Goal: Task Accomplishment & Management: Use online tool/utility

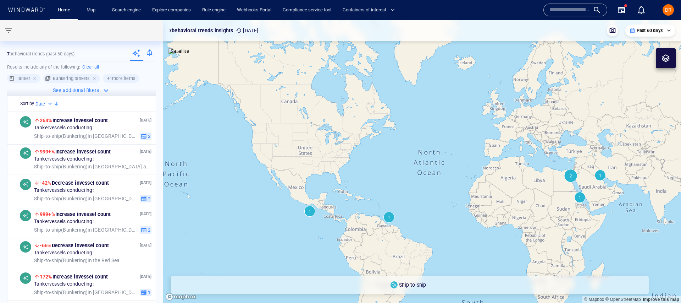
click at [551, 11] on input "text" at bounding box center [570, 10] width 40 height 11
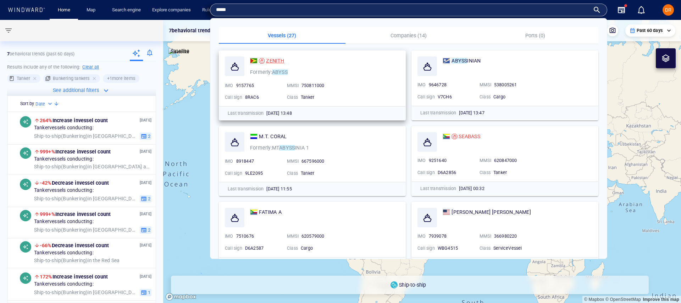
type input "*****"
click at [280, 64] on div "ZENITH" at bounding box center [275, 60] width 18 height 9
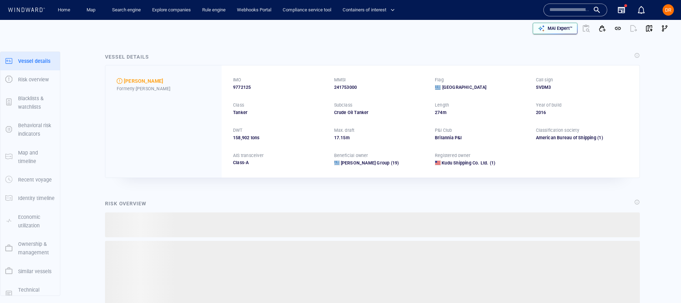
click at [556, 28] on p "MAI Expert™" at bounding box center [560, 28] width 25 height 6
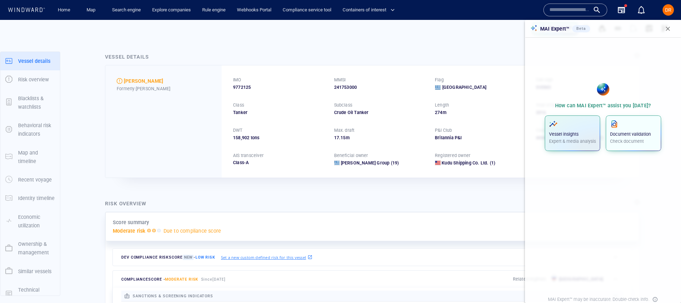
click at [626, 137] on div "Document validation Check document" at bounding box center [633, 132] width 47 height 25
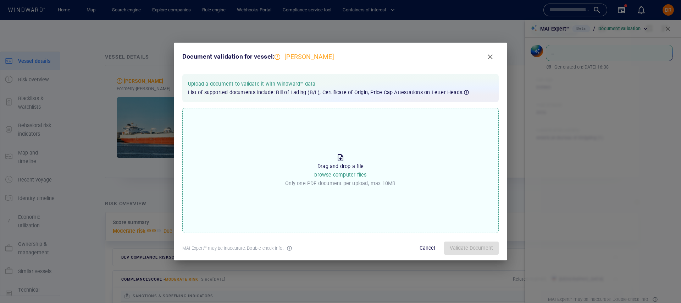
click at [343, 171] on p "Drag and drop a file browse computer files" at bounding box center [340, 170] width 52 height 17
click at [0, 0] on input "Drop the file to proceed Drag and drop a file browse computer files Only one PD…" at bounding box center [0, 0] width 0 height 0
click at [459, 247] on span "Validate Document" at bounding box center [471, 247] width 43 height 9
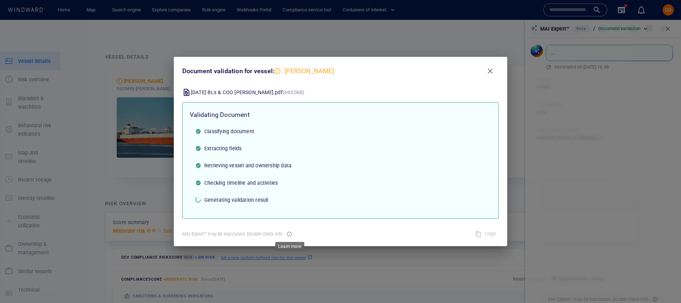
click at [290, 235] on icon at bounding box center [289, 233] width 5 height 5
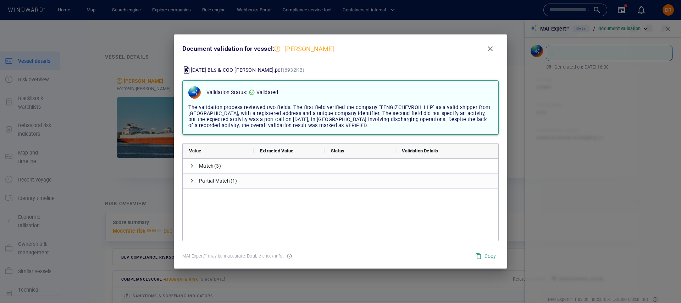
click at [343, 127] on span "The validation process reviewed two fields. The first field verified the compan…" at bounding box center [339, 116] width 302 height 24
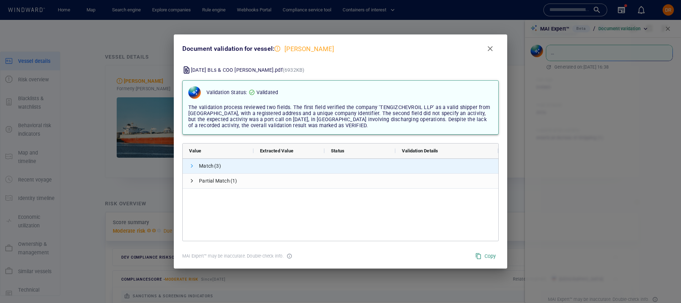
click at [190, 167] on span at bounding box center [192, 166] width 6 height 6
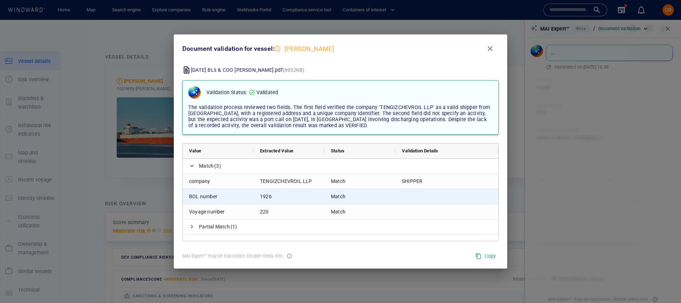
scroll to position [1, 0]
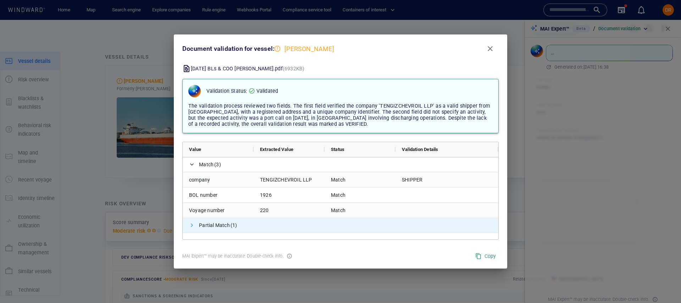
click at [191, 224] on span at bounding box center [192, 225] width 6 height 6
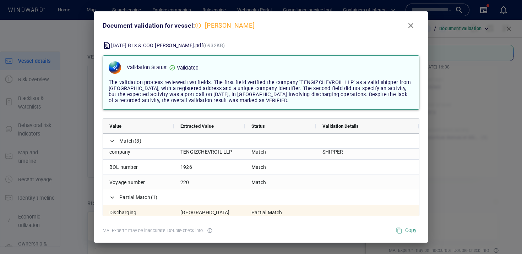
scroll to position [4, 0]
click at [411, 22] on span "Close" at bounding box center [410, 25] width 9 height 9
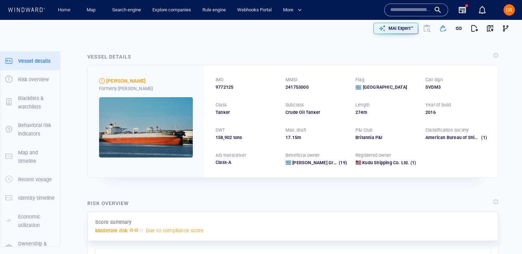
click at [426, 29] on div at bounding box center [426, 28] width 17 height 17
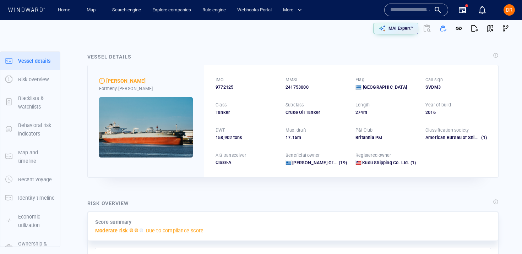
click at [426, 29] on div at bounding box center [426, 28] width 17 height 17
click at [405, 32] on div "MAI Expert™" at bounding box center [401, 28] width 28 height 9
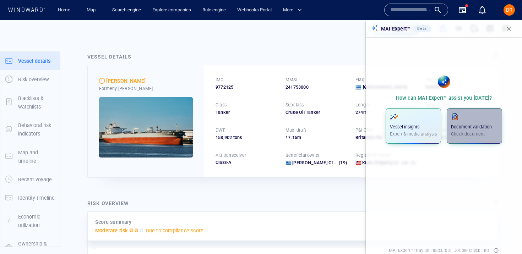
click at [482, 134] on p "Check document" at bounding box center [474, 134] width 47 height 6
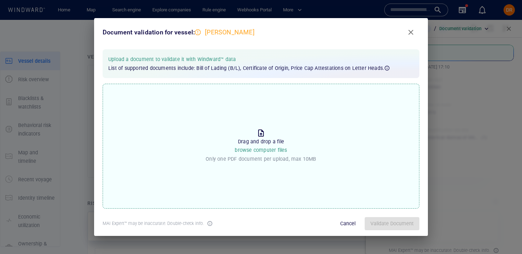
click at [260, 155] on p "Only one PDF document per upload, max 10MB" at bounding box center [260, 159] width 110 height 9
click at [0, 0] on input "Drop the file to proceed Drag and drop a file browse computer files Only one PD…" at bounding box center [0, 0] width 0 height 0
click at [408, 32] on span "Close" at bounding box center [410, 32] width 9 height 9
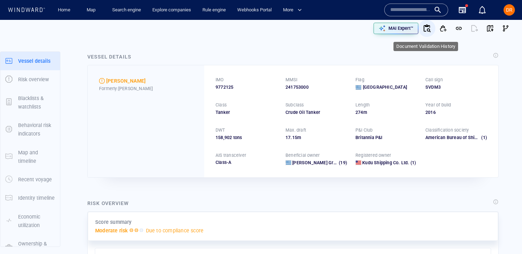
click at [427, 29] on icon "button" at bounding box center [429, 30] width 4 height 4
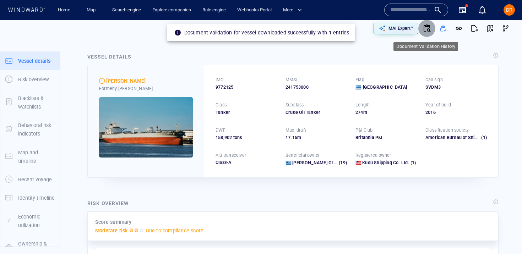
click at [428, 25] on icon "button" at bounding box center [426, 28] width 9 height 9
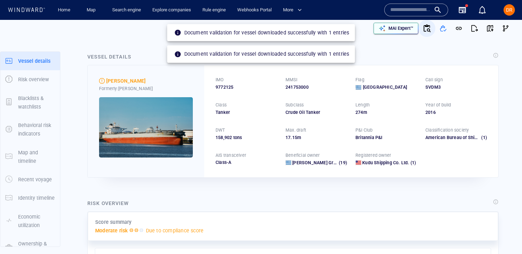
click at [405, 29] on p "MAI Expert™" at bounding box center [400, 28] width 25 height 6
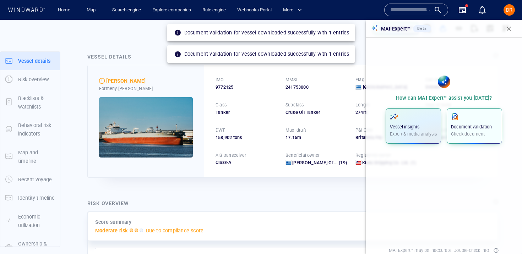
click at [482, 129] on p "Document validation" at bounding box center [474, 127] width 47 height 6
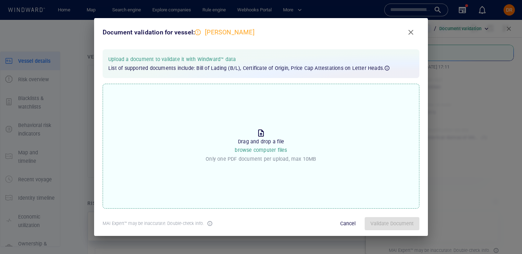
click at [222, 149] on div "Drag and drop a file browse computer files Only one PDF document per upload, ma…" at bounding box center [260, 146] width 110 height 35
click at [0, 0] on input "Drop the file to proceed Drag and drop a file browse computer files Only one PD…" at bounding box center [0, 0] width 0 height 0
click at [346, 225] on span "Cancel" at bounding box center [347, 223] width 17 height 9
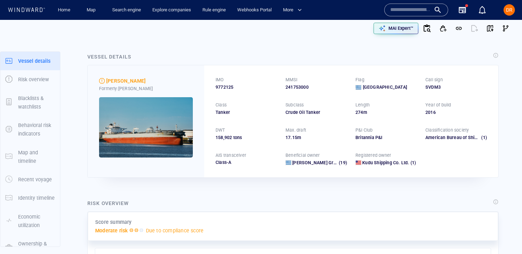
click at [350, 16] on div "Home Map Search engine Explore companies Rule engine Webhooks Portal More" at bounding box center [216, 9] width 339 height 17
click at [401, 25] on div "MAI Expert™" at bounding box center [401, 28] width 28 height 9
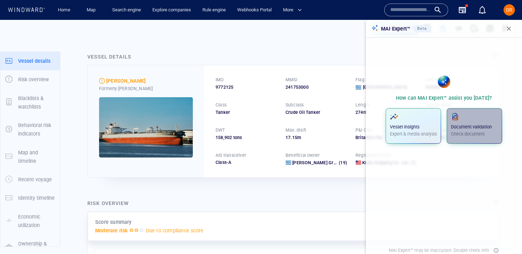
click at [464, 128] on p "Document validation" at bounding box center [474, 127] width 47 height 6
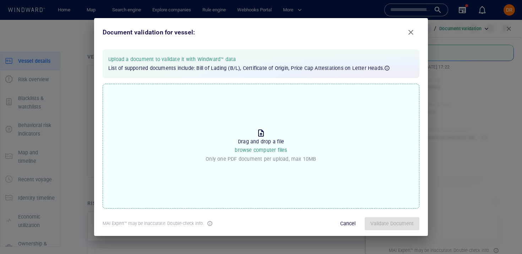
click at [263, 144] on p "Drag and drop a file browse computer files" at bounding box center [261, 145] width 52 height 17
click at [0, 0] on input "Drop the file to proceed Drag and drop a file browse computer files Only one PD…" at bounding box center [0, 0] width 0 height 0
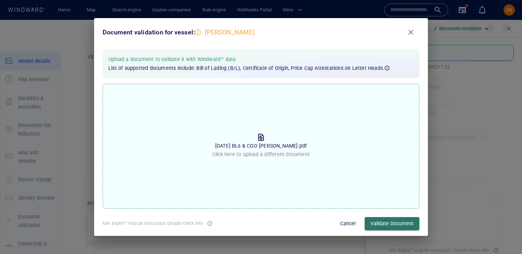
click at [394, 225] on span "Validate Document" at bounding box center [391, 223] width 43 height 9
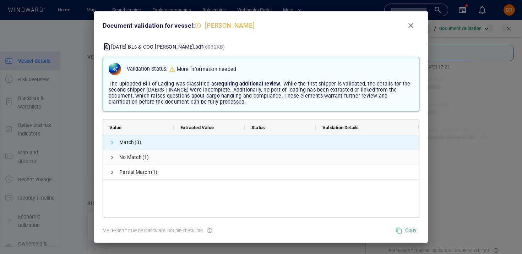
click at [112, 140] on span at bounding box center [112, 143] width 6 height 6
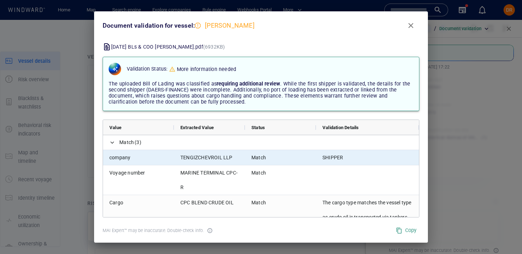
drag, startPoint x: 318, startPoint y: 159, endPoint x: 370, endPoint y: 159, distance: 52.2
click at [370, 159] on div "SHIPPER" at bounding box center [367, 157] width 103 height 15
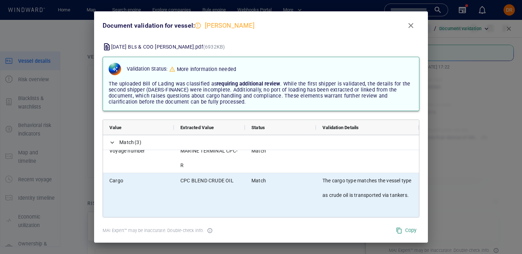
scroll to position [21, 0]
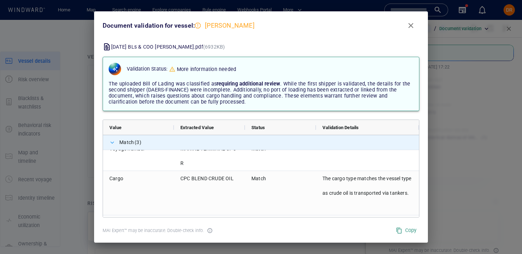
click at [113, 142] on span at bounding box center [112, 143] width 6 height 6
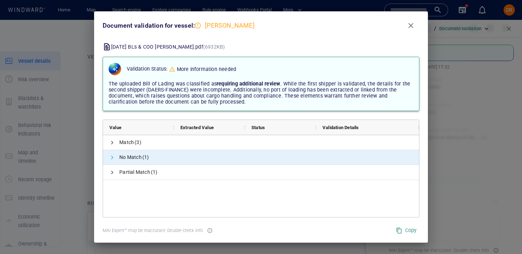
click at [112, 157] on span at bounding box center [112, 158] width 6 height 6
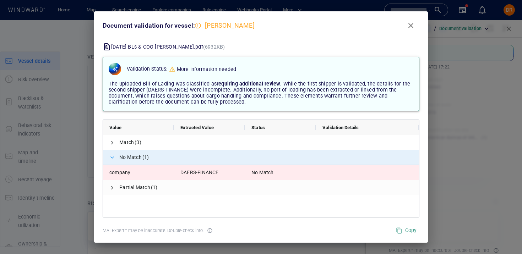
click at [112, 158] on span at bounding box center [112, 158] width 6 height 6
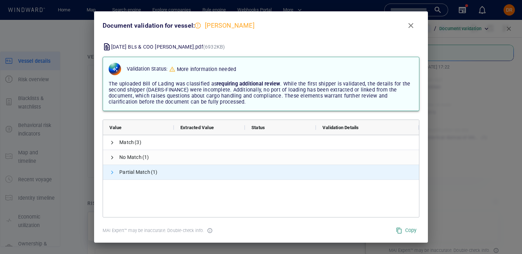
click at [111, 173] on span at bounding box center [112, 173] width 6 height 6
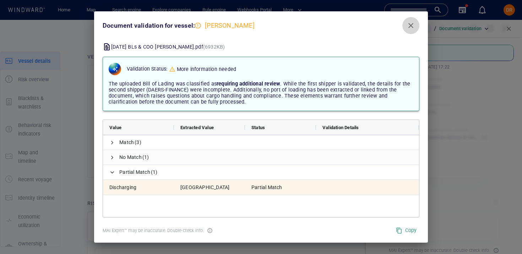
click at [413, 27] on span "Close" at bounding box center [410, 25] width 9 height 9
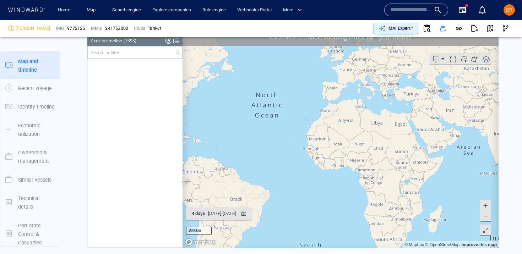
scroll to position [144107, 0]
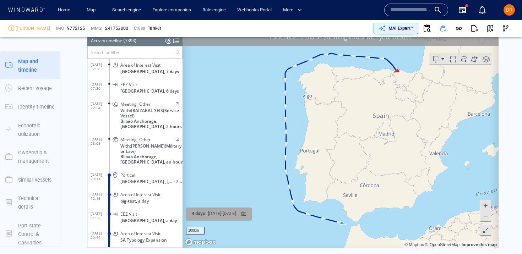
click at [236, 213] on div "10/09/2025 - 15/09/2025" at bounding box center [222, 213] width 31 height 11
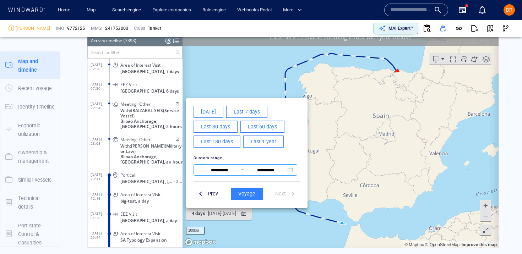
click at [209, 169] on input "**********" at bounding box center [219, 170] width 43 height 9
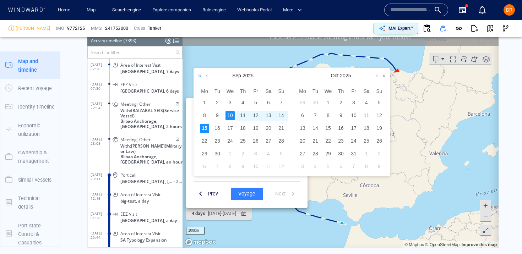
click at [199, 76] on link at bounding box center [199, 75] width 7 height 14
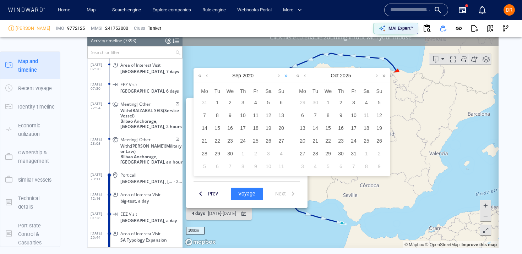
click at [288, 76] on link at bounding box center [285, 75] width 7 height 14
click at [287, 76] on link at bounding box center [285, 75] width 7 height 14
click at [298, 77] on link at bounding box center [297, 75] width 7 height 14
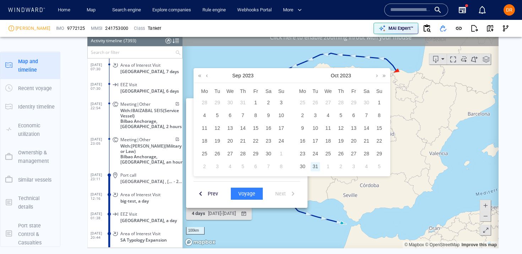
click at [315, 164] on div "31" at bounding box center [315, 166] width 9 height 9
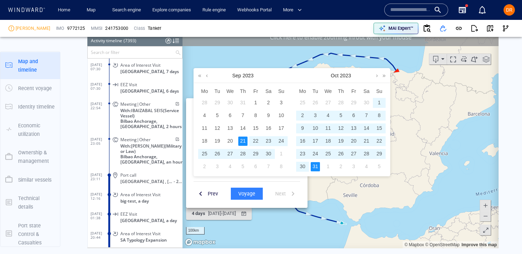
click at [244, 143] on div "21" at bounding box center [242, 140] width 9 height 9
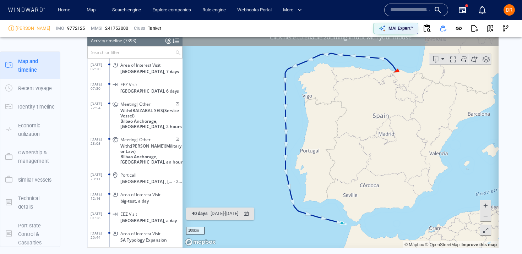
scroll to position [144146, 0]
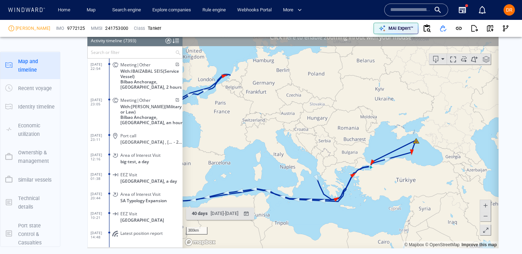
drag, startPoint x: 370, startPoint y: 132, endPoint x: 294, endPoint y: 132, distance: 76.3
click at [294, 132] on canvas "Map" at bounding box center [340, 138] width 316 height 220
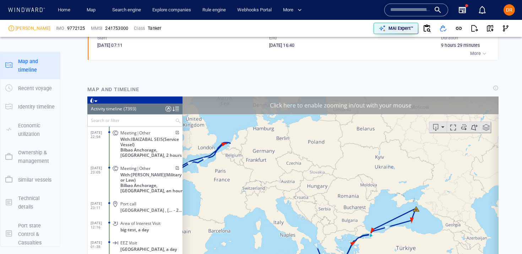
scroll to position [642, 0]
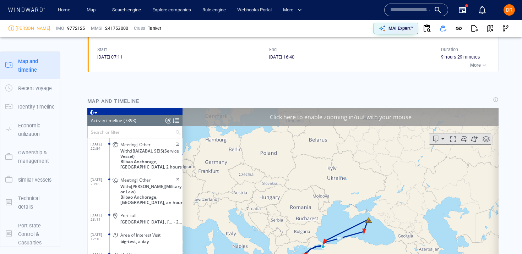
click at [368, 121] on div "Click here to enable zooming in/out with your mouse" at bounding box center [340, 117] width 316 height 18
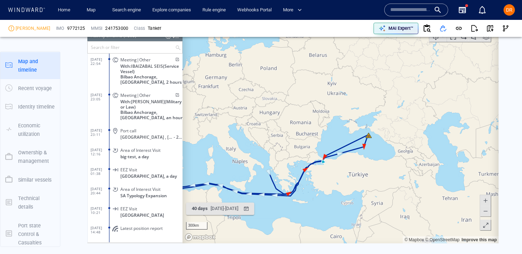
scroll to position [729, 0]
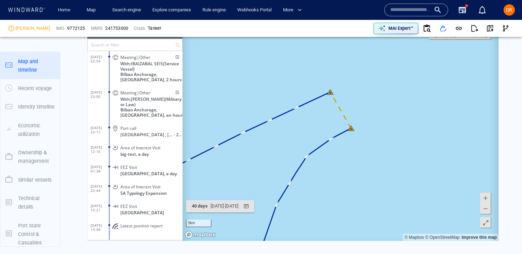
drag, startPoint x: 362, startPoint y: 101, endPoint x: 370, endPoint y: 106, distance: 9.7
click at [370, 106] on canvas "Map" at bounding box center [340, 131] width 316 height 220
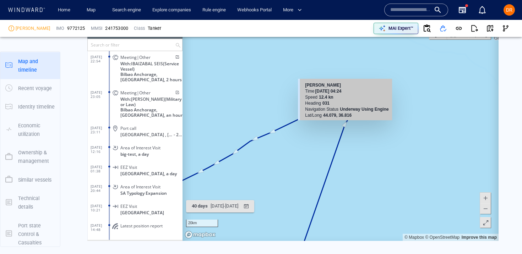
drag, startPoint x: 348, startPoint y: 78, endPoint x: 344, endPoint y: 125, distance: 46.7
click at [344, 125] on canvas "Map" at bounding box center [340, 131] width 316 height 220
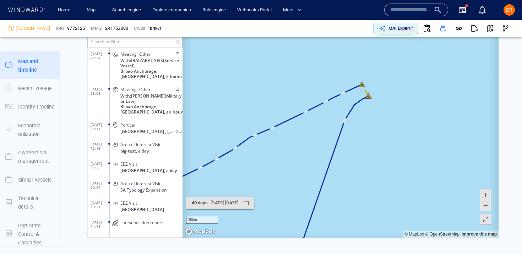
scroll to position [745, 0]
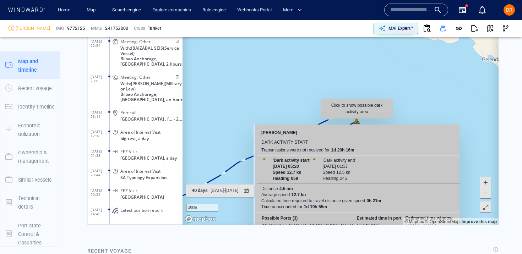
drag, startPoint x: 368, startPoint y: 83, endPoint x: 356, endPoint y: 120, distance: 38.6
click at [356, 120] on canvas "Map" at bounding box center [340, 115] width 316 height 220
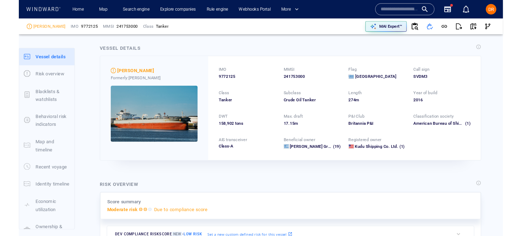
scroll to position [0, 0]
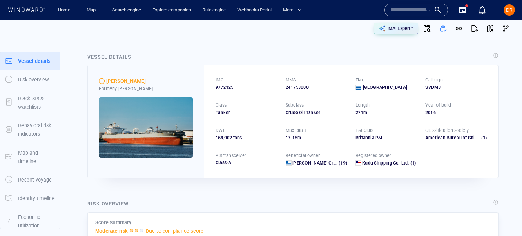
click at [314, 62] on div "Vessel details" at bounding box center [293, 57] width 414 height 12
click at [257, 51] on div "Vessel details" at bounding box center [293, 57] width 414 height 12
click at [396, 31] on p "MAI Expert™" at bounding box center [400, 28] width 25 height 6
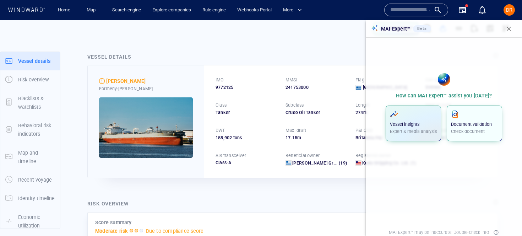
click at [475, 125] on p "Document validation" at bounding box center [474, 124] width 47 height 6
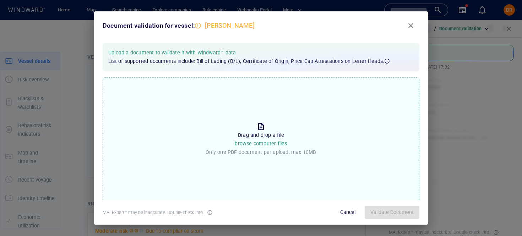
click at [279, 137] on p "Drag and drop a file browse computer files" at bounding box center [261, 139] width 52 height 17
click at [0, 0] on input "Drop the file to proceed Drag and drop a file browse computer files Only one PD…" at bounding box center [0, 0] width 0 height 0
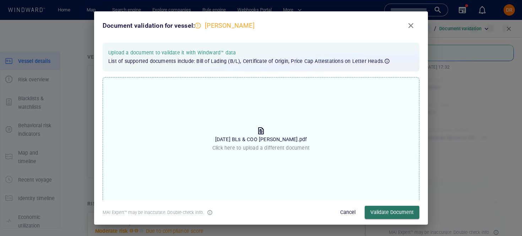
click at [410, 210] on span "Validate Document" at bounding box center [391, 212] width 43 height 9
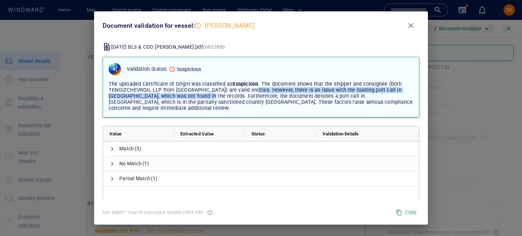
drag, startPoint x: 246, startPoint y: 90, endPoint x: 190, endPoint y: 94, distance: 56.5
click at [190, 94] on div "The uploaded Certificate of Origin was classified as Suspicious . The document …" at bounding box center [261, 96] width 304 height 30
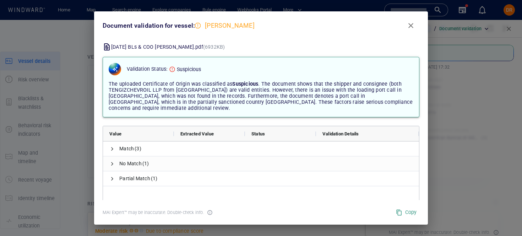
click at [192, 94] on div "The uploaded Certificate of Origin was classified as Suspicious . The document …" at bounding box center [261, 96] width 304 height 30
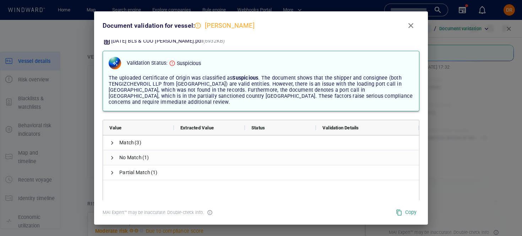
scroll to position [13, 0]
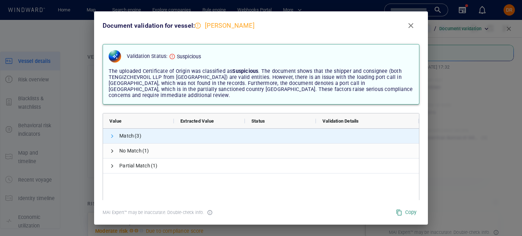
click at [111, 133] on span at bounding box center [112, 136] width 6 height 6
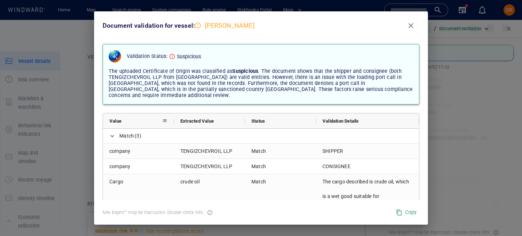
scroll to position [22, 0]
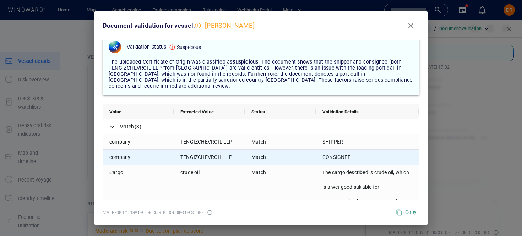
drag, startPoint x: 175, startPoint y: 134, endPoint x: 303, endPoint y: 153, distance: 129.8
click at [303, 153] on div "company TENGIZCHEVROIL LLP Match SHIPPER company TENGIZCHEVROIL LLP Match CONSI…" at bounding box center [261, 179] width 316 height 120
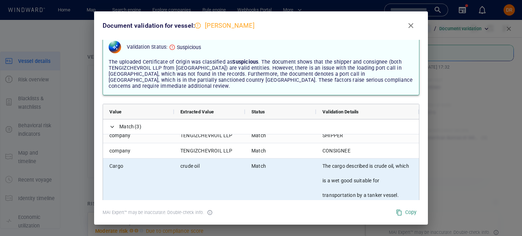
scroll to position [0, 0]
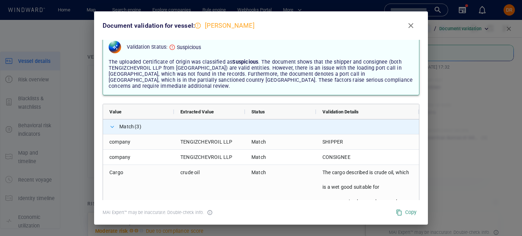
click at [110, 124] on span at bounding box center [112, 127] width 6 height 6
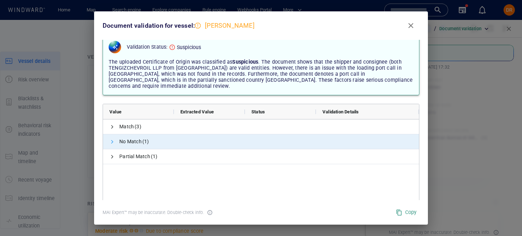
click at [111, 139] on span at bounding box center [112, 142] width 6 height 6
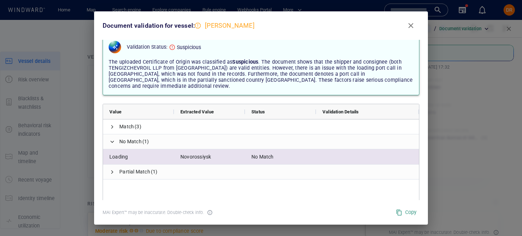
click at [140, 152] on span "Loading" at bounding box center [138, 156] width 58 height 15
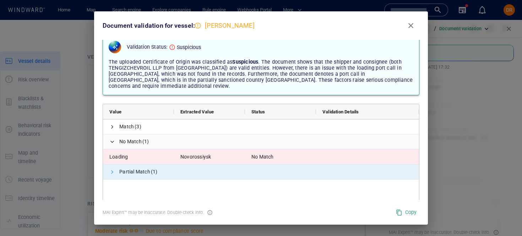
click at [112, 169] on span at bounding box center [112, 172] width 6 height 6
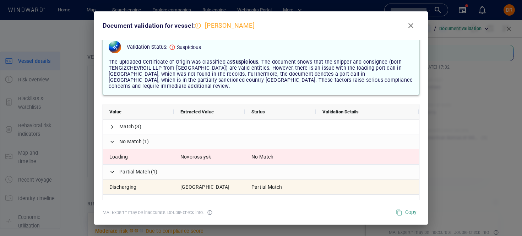
click at [342, 28] on div "Document validation for vessel: CHRISTINA" at bounding box center [261, 25] width 322 height 23
click at [391, 27] on div "Document validation for vessel: CHRISTINA" at bounding box center [261, 25] width 322 height 23
click at [397, 27] on div "Document validation for vessel: CHRISTINA" at bounding box center [261, 25] width 322 height 23
click at [400, 16] on div at bounding box center [410, 25] width 23 height 23
click at [396, 24] on div "Document validation for vessel: CHRISTINA" at bounding box center [261, 25] width 322 height 23
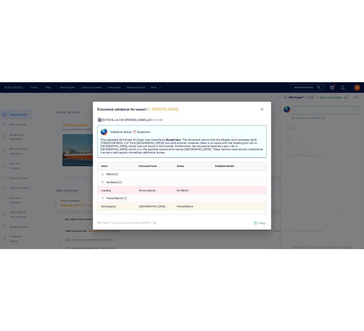
scroll to position [1, 0]
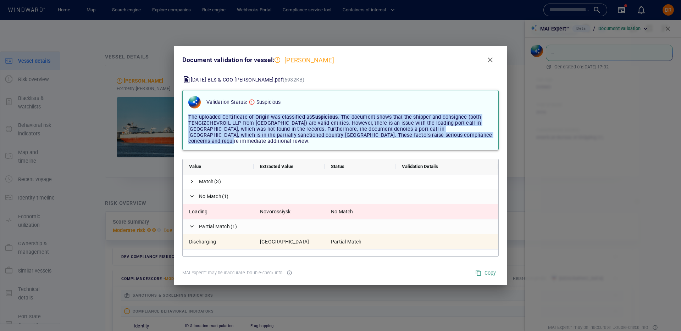
drag, startPoint x: 189, startPoint y: 118, endPoint x: 476, endPoint y: 142, distance: 288.5
click at [476, 142] on div "The uploaded Certificate of Origin was classified as Suspicious . The document …" at bounding box center [341, 129] width 310 height 36
copy div "The uploaded Certificate of Origin was classified as Suspicious . The document …"
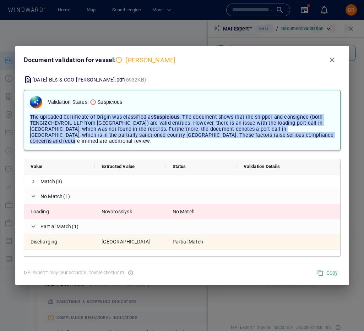
click at [334, 64] on span "Close" at bounding box center [332, 60] width 9 height 9
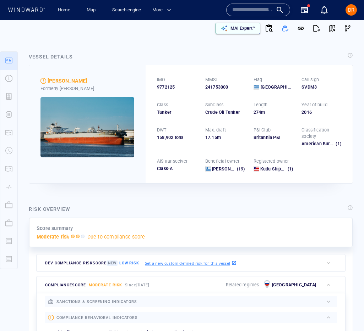
click at [248, 30] on p "MAI Expert™" at bounding box center [242, 28] width 25 height 6
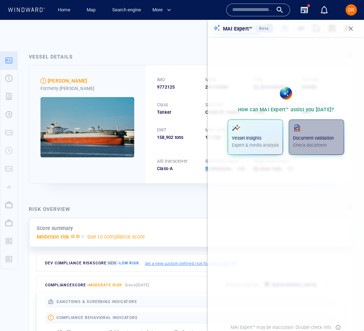
click at [315, 136] on p "Document validation" at bounding box center [316, 138] width 47 height 6
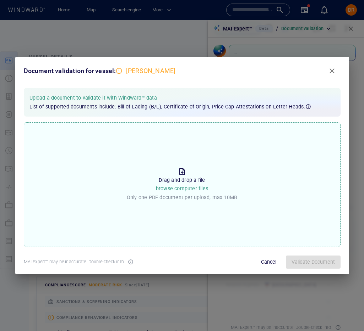
click at [186, 191] on span "browse computer files" at bounding box center [182, 189] width 52 height 6
click at [0, 0] on input "Drop the file to proceed Drag and drop a file browse computer files Only one PD…" at bounding box center [0, 0] width 0 height 0
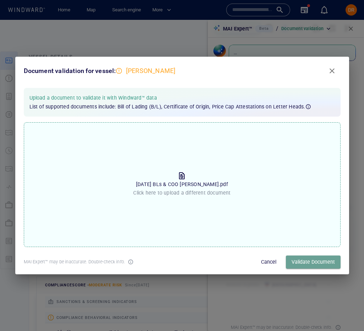
click at [325, 254] on span "Validate Document" at bounding box center [312, 262] width 43 height 9
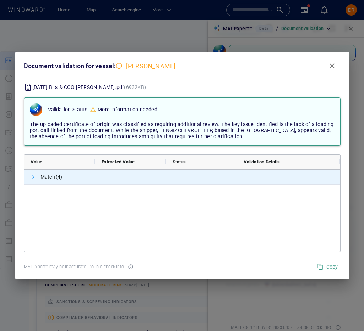
click at [31, 177] on span at bounding box center [34, 177] width 6 height 6
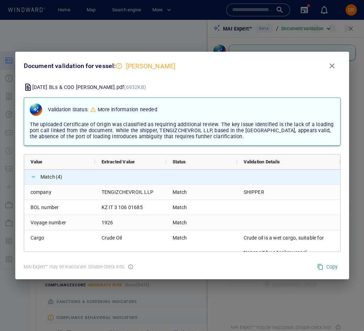
click at [31, 180] on span at bounding box center [34, 177] width 6 height 6
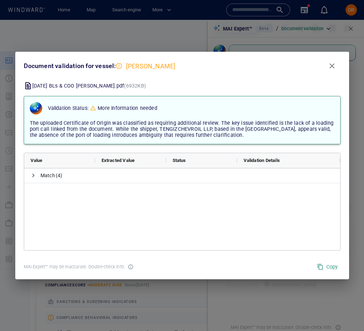
drag, startPoint x: 253, startPoint y: 138, endPoint x: 55, endPoint y: 117, distance: 199.8
click at [55, 117] on div "The uploaded Certificate of Origin was classified as requiring additional revie…" at bounding box center [182, 129] width 310 height 24
copy span "The uploaded Certificate of Origin was classified as requiring additional revie…"
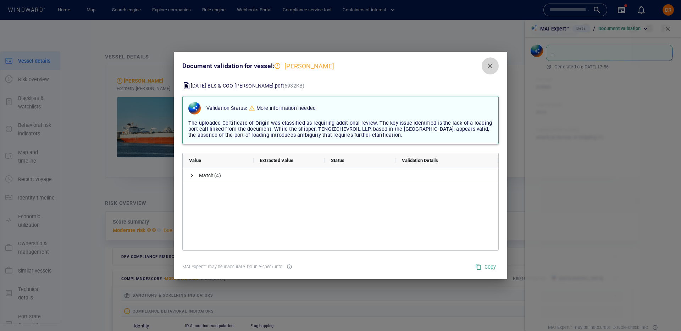
click at [493, 65] on span "Close" at bounding box center [490, 66] width 9 height 9
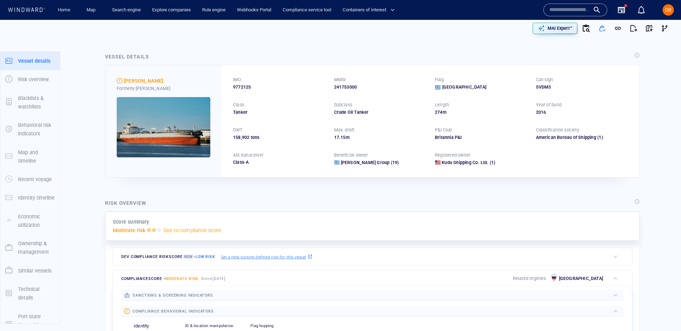
click at [190, 29] on div at bounding box center [174, 28] width 336 height 23
click at [478, 20] on div "MAI Expert™" at bounding box center [506, 28] width 334 height 17
click at [477, 30] on div "MAI Expert™" at bounding box center [506, 28] width 334 height 17
click at [473, 17] on div "Home Map Search engine Explore companies Rule engine Webhooks Portal Compliance…" at bounding box center [296, 9] width 498 height 17
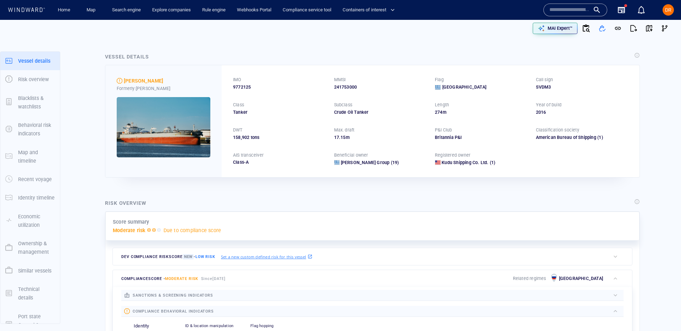
click at [479, 13] on div "Home Map Search engine Explore companies Rule engine Webhooks Portal Compliance…" at bounding box center [296, 9] width 498 height 17
click at [437, 11] on div "Home Map Search engine Explore companies Rule engine Webhooks Portal Compliance…" at bounding box center [296, 9] width 498 height 17
click at [446, 13] on div "Home Map Search engine Explore companies Rule engine Webhooks Portal Compliance…" at bounding box center [296, 9] width 498 height 17
click at [445, 14] on div "Home Map Search engine Explore companies Rule engine Webhooks Portal Compliance…" at bounding box center [296, 9] width 498 height 17
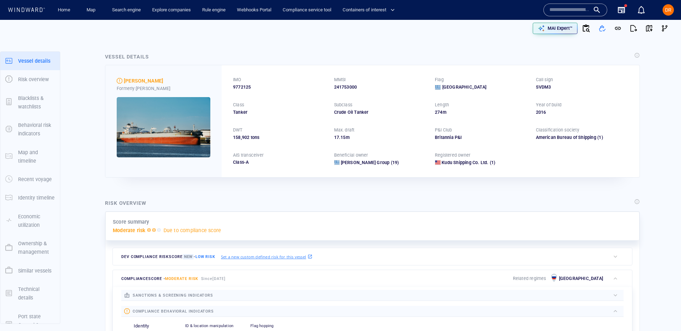
click at [442, 16] on div "Home Map Search engine Explore companies Rule engine Webhooks Portal Compliance…" at bounding box center [296, 9] width 498 height 17
click at [449, 12] on div "Home Map Search engine Explore companies Rule engine Webhooks Portal Compliance…" at bounding box center [296, 9] width 498 height 17
click at [454, 15] on div "Home Map Search engine Explore companies Rule engine Webhooks Portal Compliance…" at bounding box center [296, 9] width 498 height 17
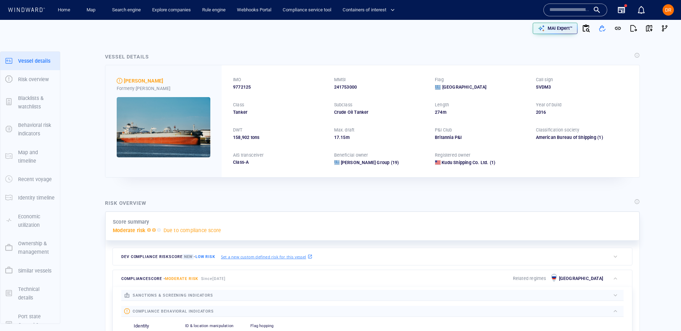
click at [454, 14] on div "Home Map Search engine Explore companies Rule engine Webhooks Portal Compliance…" at bounding box center [296, 9] width 498 height 17
click at [457, 9] on div "Home Map Search engine Explore companies Rule engine Webhooks Portal Compliance…" at bounding box center [296, 9] width 498 height 17
click at [475, 14] on div "Home Map Search engine Explore companies Rule engine Webhooks Portal Compliance…" at bounding box center [296, 9] width 498 height 17
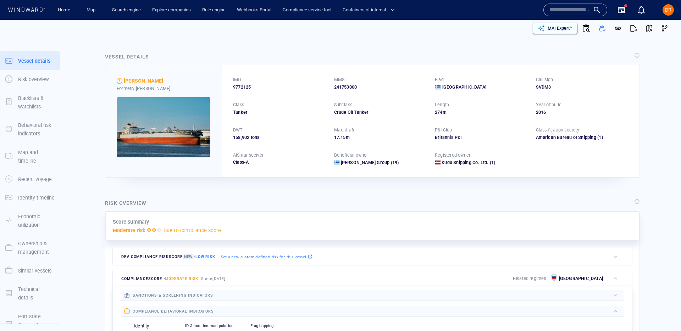
click at [521, 27] on p "MAI Expert™" at bounding box center [560, 28] width 25 height 6
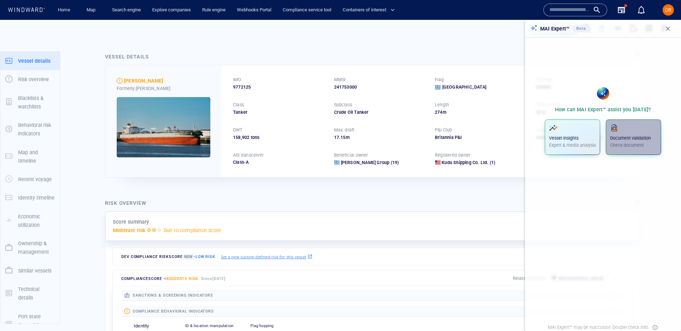
click at [521, 144] on p "Check document" at bounding box center [633, 145] width 47 height 6
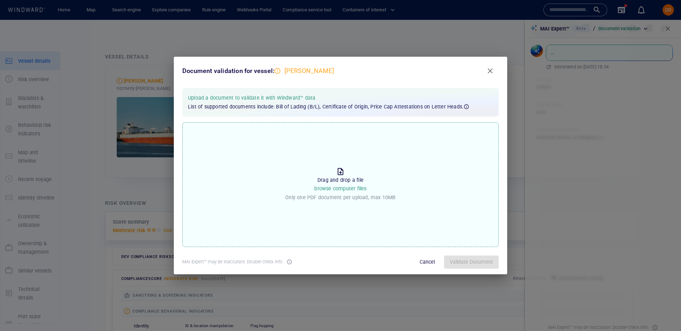
click at [356, 190] on span "browse computer files" at bounding box center [340, 189] width 52 height 6
click at [0, 0] on input "Drop the file to proceed Drag and drop a file browse computer files Only one PD…" at bounding box center [0, 0] width 0 height 0
click at [432, 254] on span "Cancel" at bounding box center [427, 262] width 17 height 9
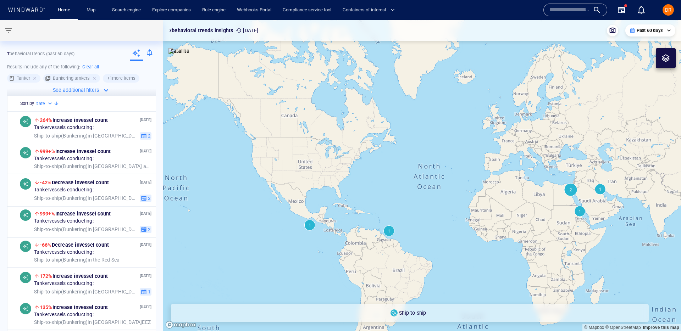
click at [578, 9] on input "text" at bounding box center [570, 10] width 40 height 11
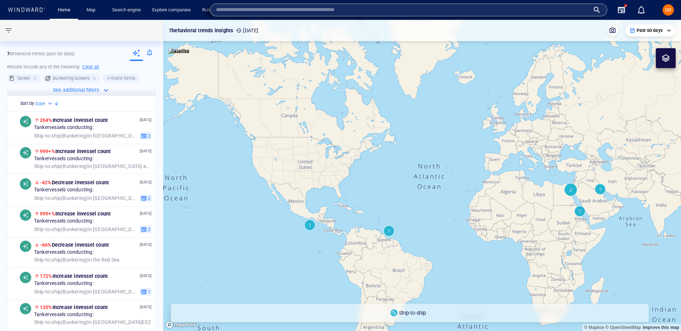
paste input "*******"
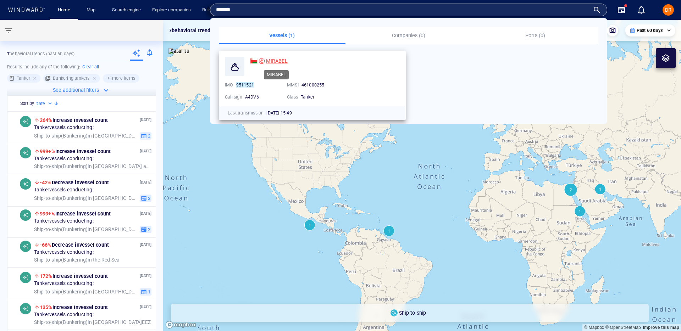
type input "*******"
click at [278, 62] on span "MIRABEL" at bounding box center [276, 61] width 21 height 6
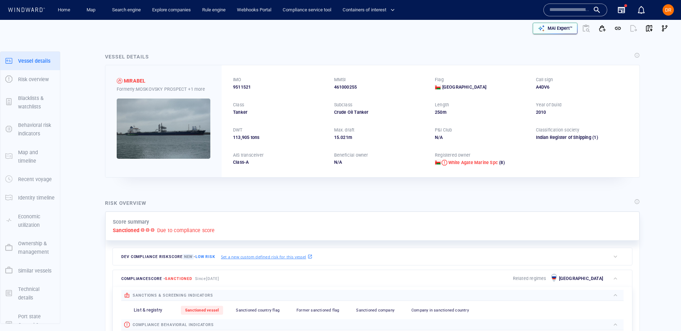
click at [564, 24] on div "MAI Expert™" at bounding box center [561, 28] width 28 height 9
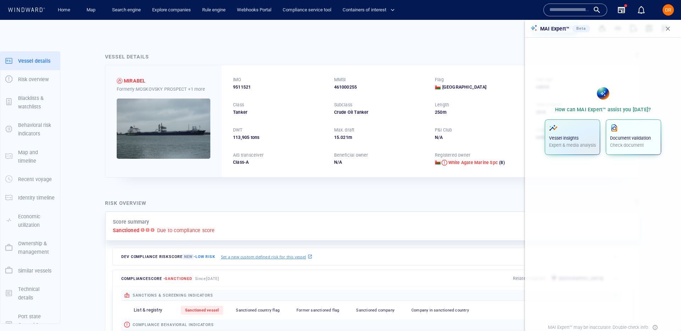
click at [622, 129] on span "button" at bounding box center [633, 128] width 47 height 9
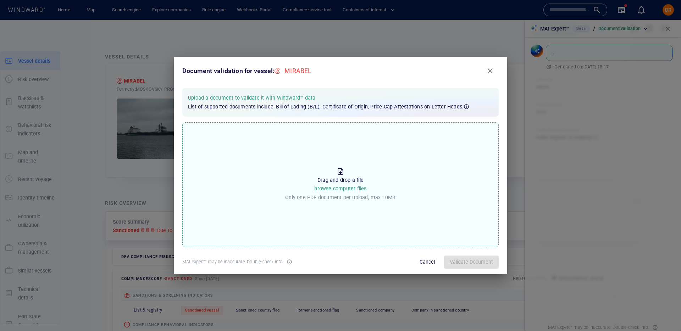
click at [362, 208] on div "Drop the file to proceed Drag and drop a file browse computer files Only one PD…" at bounding box center [340, 184] width 317 height 125
click at [0, 0] on input "Drop the file to proceed Drag and drop a file browse computer files Only one PD…" at bounding box center [0, 0] width 0 height 0
click at [456, 260] on span "Validate Document" at bounding box center [471, 262] width 43 height 9
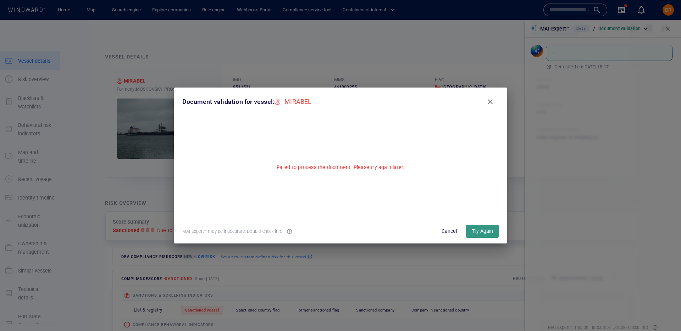
click at [396, 170] on p "Failed to process the document. Please try again later." at bounding box center [341, 167] width 128 height 9
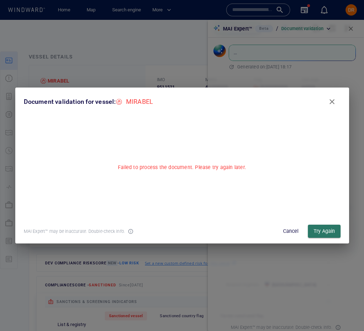
click at [330, 231] on span "Try Again" at bounding box center [323, 231] width 21 height 9
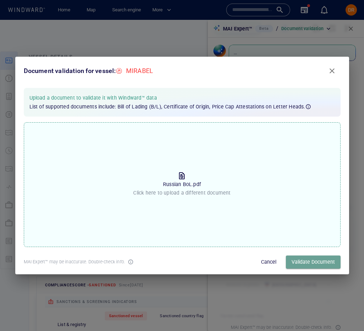
click at [314, 263] on span "Validate Document" at bounding box center [312, 262] width 43 height 9
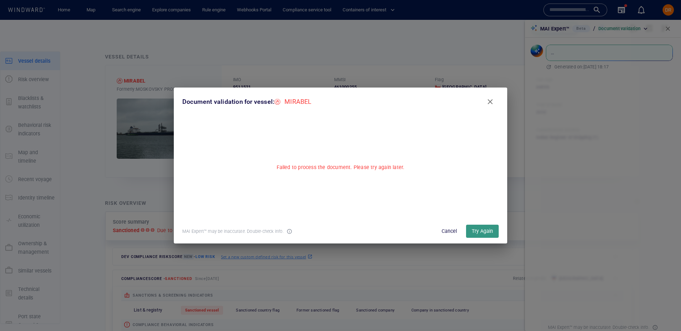
click at [446, 236] on span "Cancel" at bounding box center [449, 231] width 17 height 9
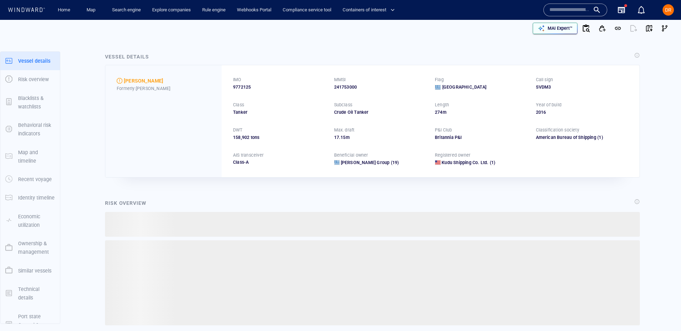
click at [549, 27] on p "MAI Expert™" at bounding box center [560, 28] width 25 height 6
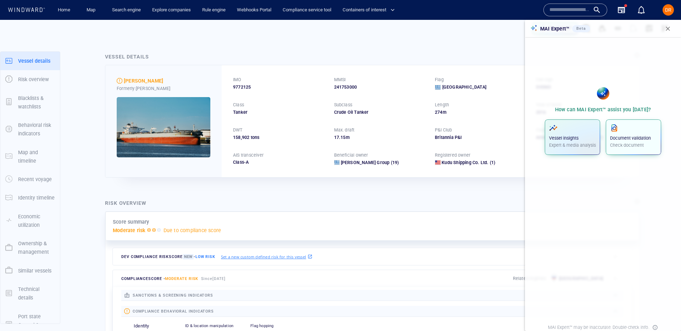
click at [632, 147] on p "Check document" at bounding box center [633, 145] width 47 height 6
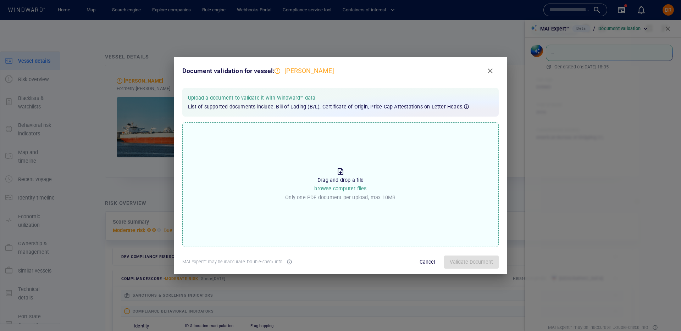
click at [356, 183] on p "Drag and drop a file browse computer files" at bounding box center [340, 184] width 52 height 17
click at [0, 0] on input "Drop the file to proceed Drag and drop a file browse computer files Only one PD…" at bounding box center [0, 0] width 0 height 0
click at [473, 266] on span "Validate Document" at bounding box center [471, 262] width 43 height 9
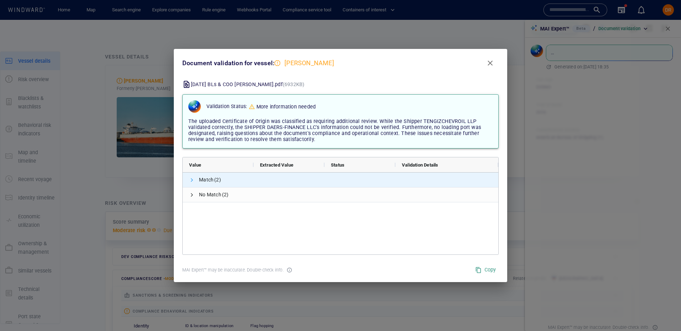
click at [190, 181] on span at bounding box center [192, 180] width 6 height 6
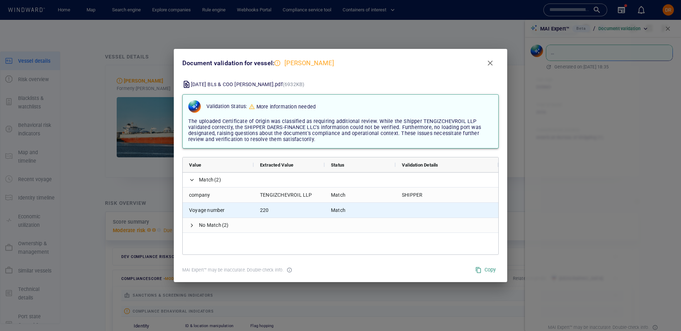
click at [413, 208] on div at bounding box center [447, 210] width 103 height 15
click at [413, 209] on div at bounding box center [447, 210] width 103 height 15
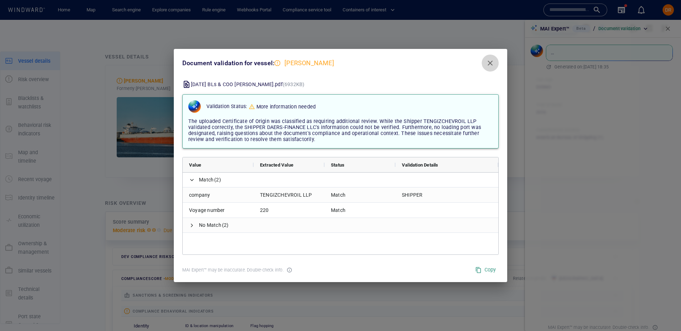
click at [493, 64] on span "Close" at bounding box center [490, 63] width 9 height 9
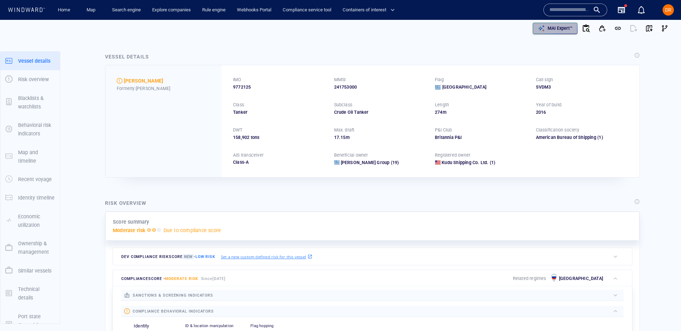
click at [559, 29] on p "MAI Expert™" at bounding box center [560, 28] width 25 height 6
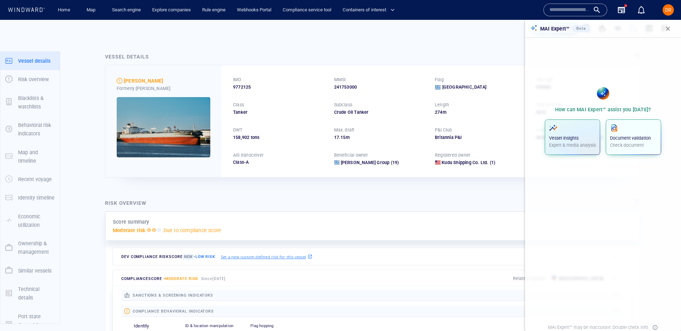
click at [622, 139] on p "Document validation" at bounding box center [633, 138] width 47 height 6
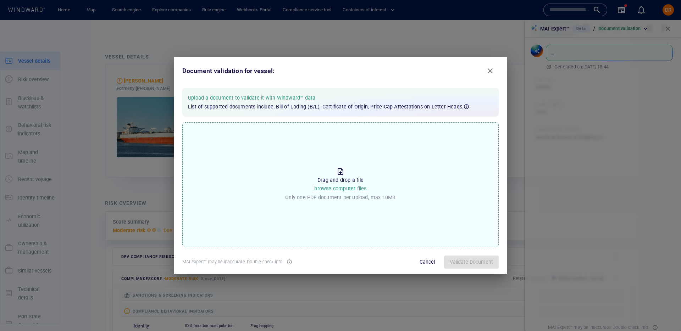
click at [370, 188] on div "Drag and drop a file browse computer files Only one PDF document per upload, ma…" at bounding box center [340, 184] width 110 height 35
click at [0, 0] on input "Drop the file to proceed Drag and drop a file browse computer files Only one PD…" at bounding box center [0, 0] width 0 height 0
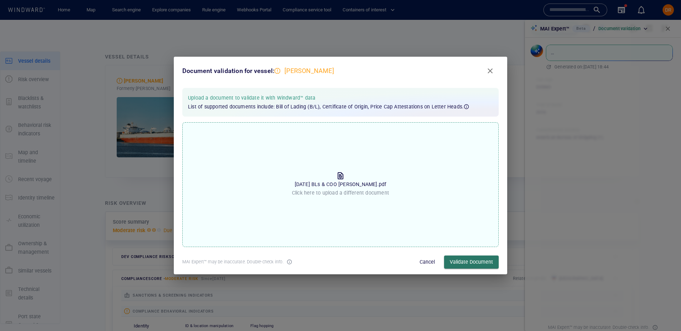
click at [474, 262] on span "Validate Document" at bounding box center [471, 262] width 43 height 9
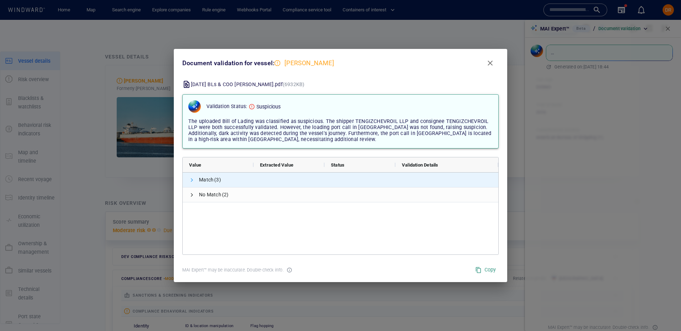
click at [192, 178] on span at bounding box center [192, 180] width 6 height 6
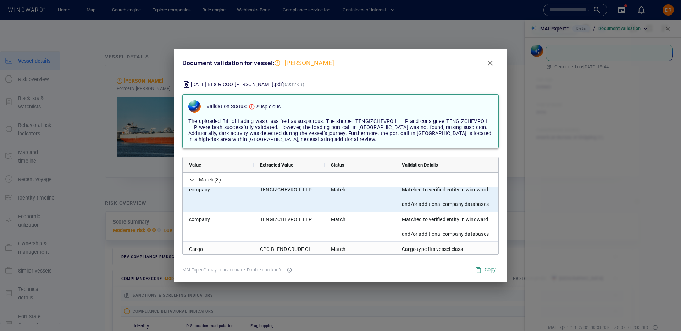
scroll to position [6, 0]
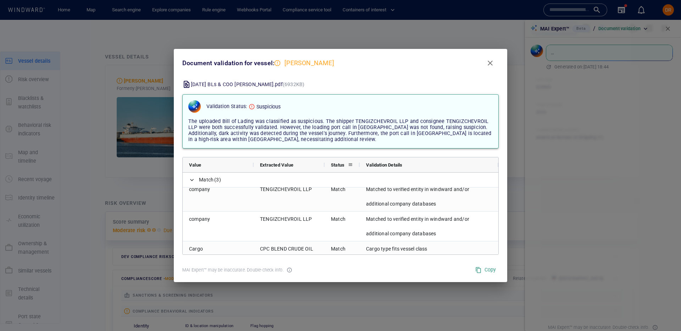
drag, startPoint x: 395, startPoint y: 165, endPoint x: 359, endPoint y: 168, distance: 36.0
click at [359, 168] on div at bounding box center [359, 165] width 3 height 15
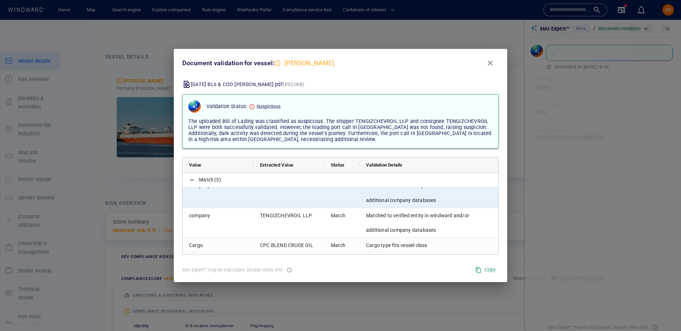
scroll to position [0, 0]
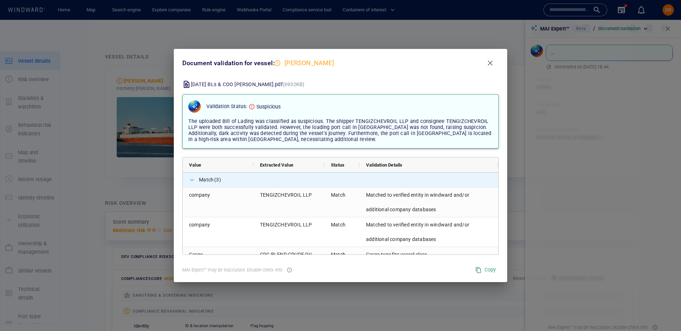
click at [191, 178] on span at bounding box center [192, 180] width 6 height 6
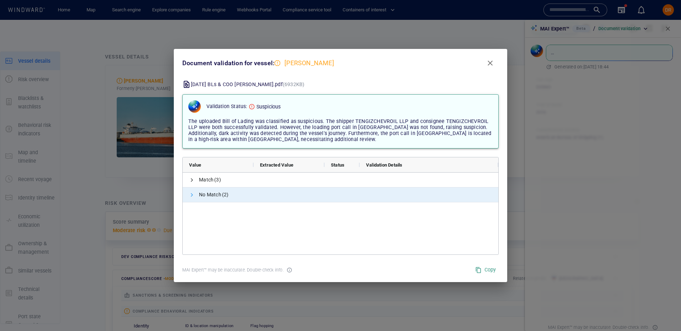
click at [191, 196] on span at bounding box center [192, 195] width 6 height 6
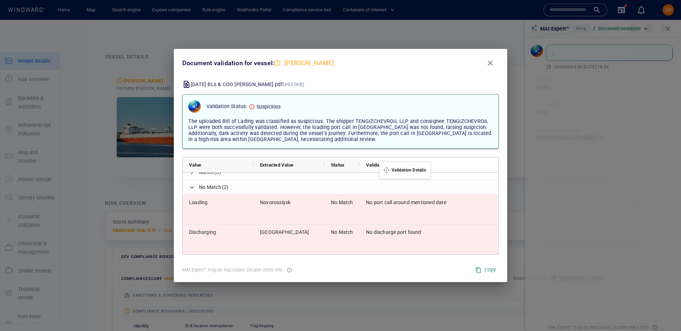
drag, startPoint x: 360, startPoint y: 165, endPoint x: 383, endPoint y: 166, distance: 23.1
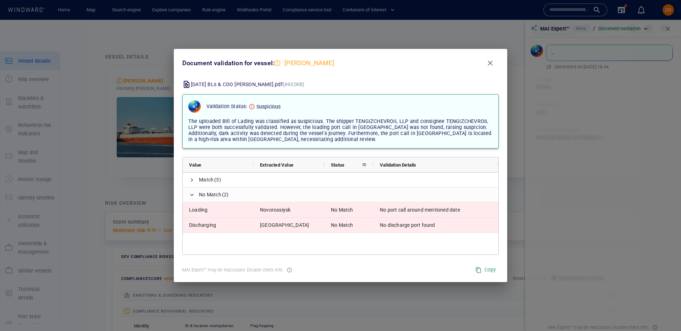
drag, startPoint x: 359, startPoint y: 166, endPoint x: 373, endPoint y: 167, distance: 13.8
click at [373, 167] on div at bounding box center [373, 165] width 3 height 15
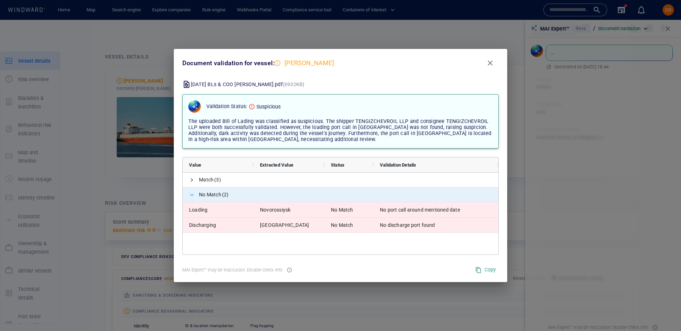
click at [194, 195] on span at bounding box center [192, 195] width 6 height 6
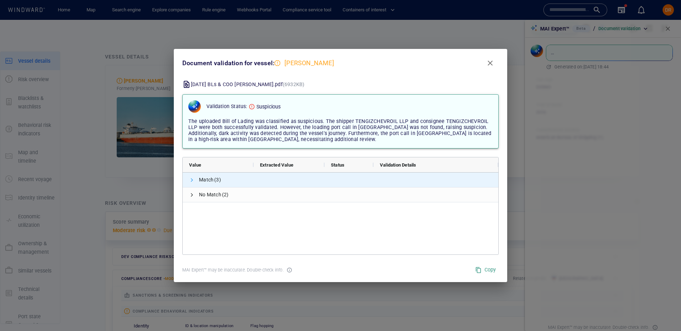
click at [192, 183] on span at bounding box center [192, 180] width 6 height 6
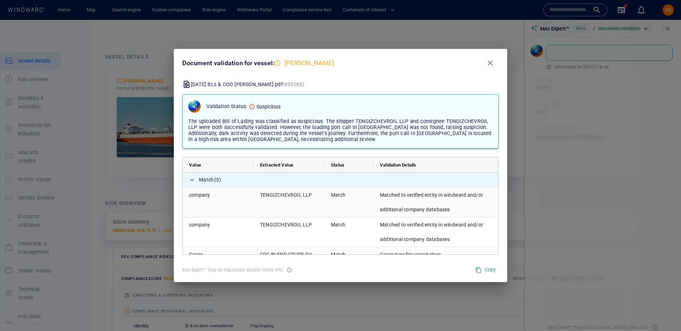
click at [193, 183] on span at bounding box center [192, 180] width 6 height 15
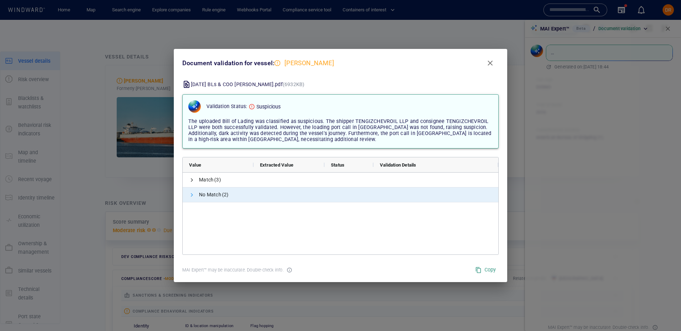
click at [193, 194] on span at bounding box center [192, 195] width 6 height 6
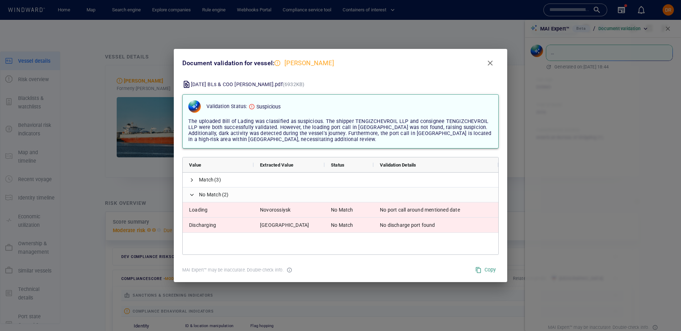
click at [492, 62] on span "Close" at bounding box center [490, 63] width 9 height 9
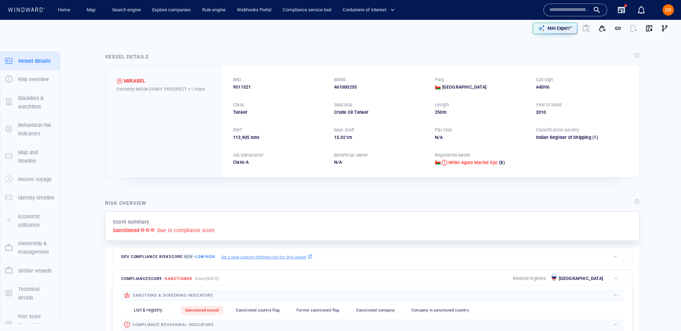
click at [421, 33] on div "MAI Expert™" at bounding box center [506, 28] width 334 height 17
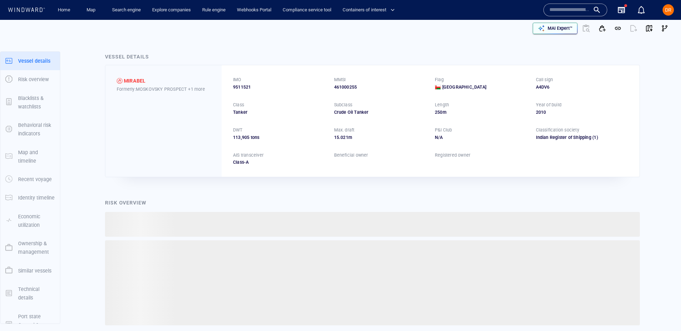
click at [551, 28] on p "MAI Expert™" at bounding box center [560, 28] width 25 height 6
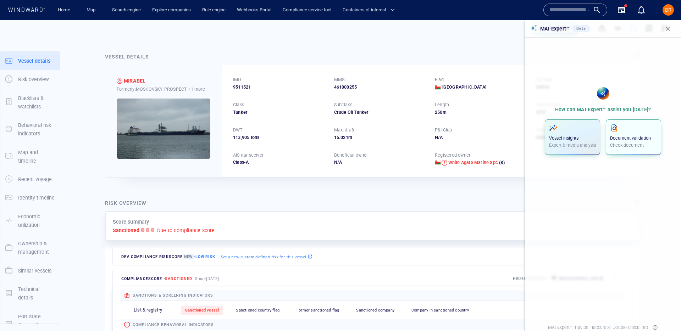
click at [637, 141] on p "Document validation" at bounding box center [633, 138] width 47 height 6
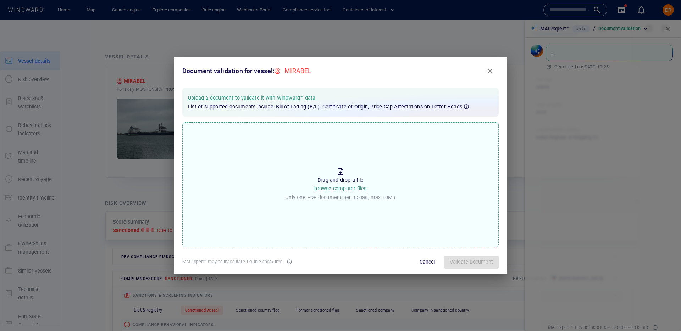
click at [396, 204] on div "Drop the file to proceed Drag and drop a file browse computer files Only one PD…" at bounding box center [340, 184] width 317 height 125
click at [0, 0] on input "Drop the file to proceed Drag and drop a file browse computer files Only one PD…" at bounding box center [0, 0] width 0 height 0
click at [463, 262] on span "Validate Document" at bounding box center [471, 262] width 43 height 9
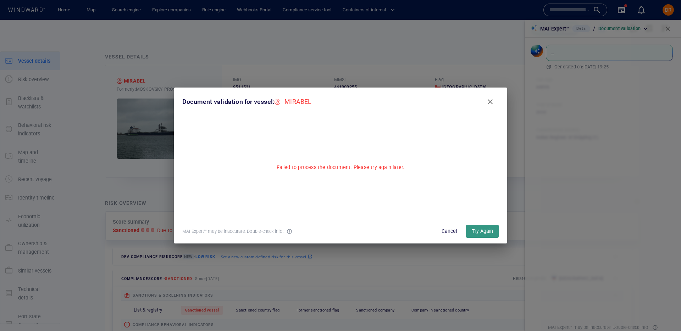
click at [445, 232] on span "Cancel" at bounding box center [449, 231] width 17 height 9
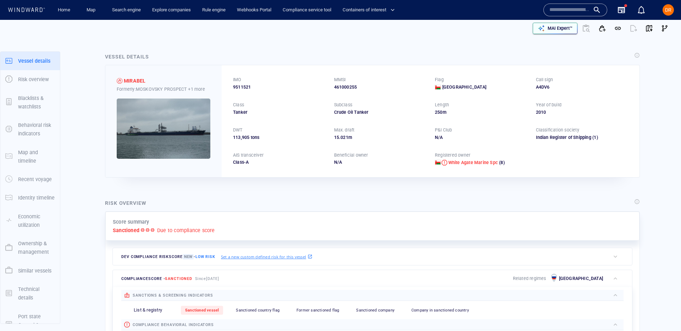
click at [559, 31] on p "MAI Expert™" at bounding box center [560, 28] width 25 height 6
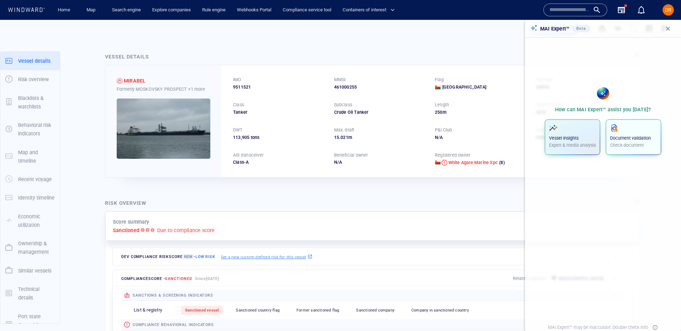
click at [628, 138] on p "Document validation" at bounding box center [633, 138] width 47 height 6
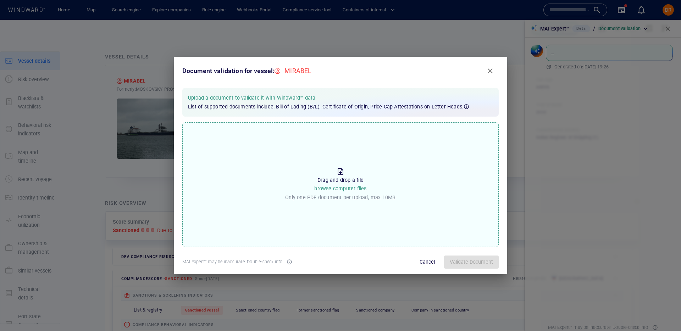
click at [358, 193] on p "Only one PDF document per upload, max 10MB" at bounding box center [340, 197] width 110 height 9
click at [0, 0] on input "Drop the file to proceed Drag and drop a file browse computer files Only one PD…" at bounding box center [0, 0] width 0 height 0
click at [466, 265] on span "Validate Document" at bounding box center [471, 262] width 43 height 9
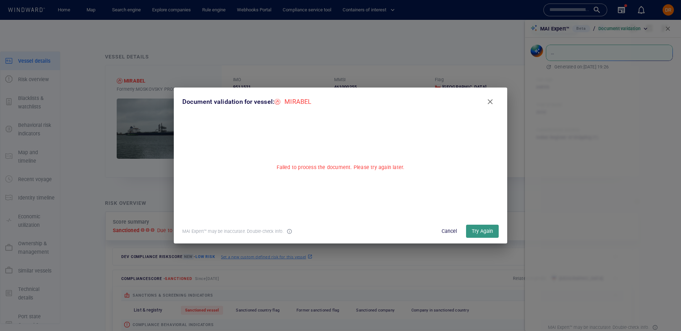
click at [447, 230] on span "Cancel" at bounding box center [449, 231] width 17 height 9
